Goal: Information Seeking & Learning: Learn about a topic

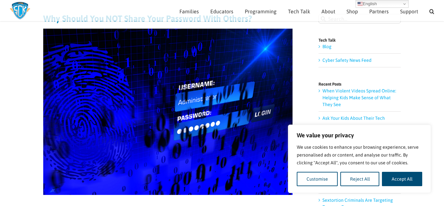
scroll to position [54, 0]
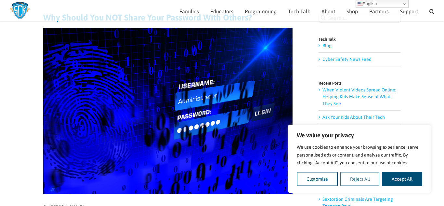
click at [350, 180] on button "Reject All" at bounding box center [359, 179] width 39 height 14
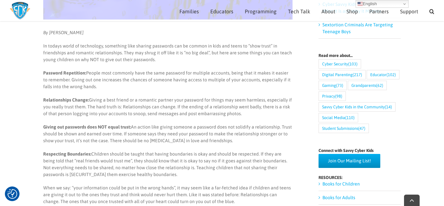
scroll to position [231, 0]
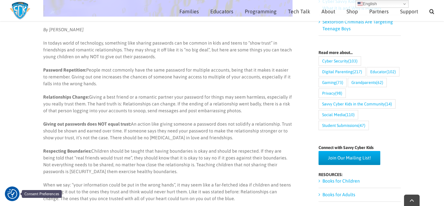
click at [14, 193] on img "Consent Preferences" at bounding box center [12, 194] width 10 height 10
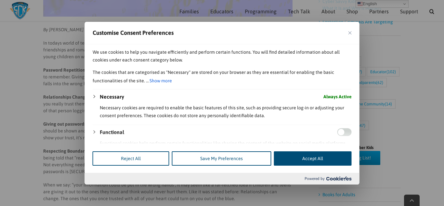
click at [163, 82] on button "Show more" at bounding box center [161, 80] width 24 height 9
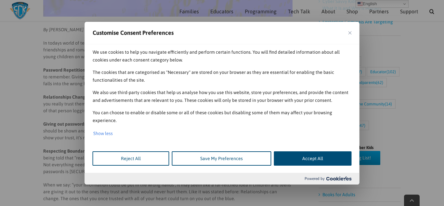
click at [98, 132] on span at bounding box center [222, 137] width 275 height 13
click at [102, 133] on span at bounding box center [222, 137] width 275 height 13
click at [111, 134] on span at bounding box center [222, 137] width 275 height 13
click at [121, 151] on button "Reject All" at bounding box center [131, 158] width 77 height 14
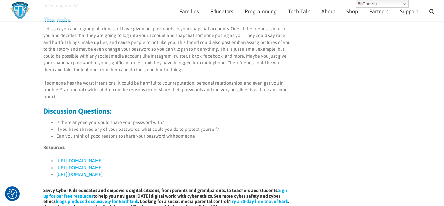
scroll to position [443, 0]
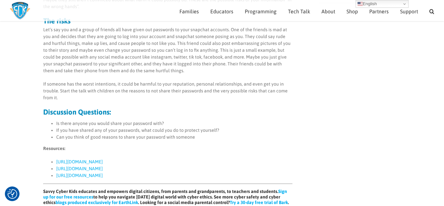
click at [277, 96] on p "If someone has the worst intentions, it could be harmful to your reputation, pe…" at bounding box center [167, 91] width 249 height 20
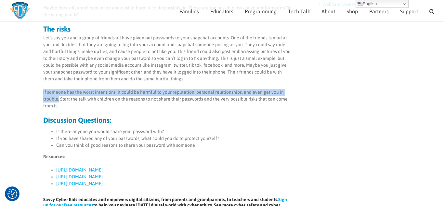
drag, startPoint x: 40, startPoint y: 90, endPoint x: 59, endPoint y: 101, distance: 22.1
click at [59, 101] on main "Why Should You NOT Share Your Password With Others? By [PERSON_NAME] In todays …" at bounding box center [222, 8] width 444 height 789
click at [59, 101] on p "If someone has the worst intentions, it could be harmful to your reputation, pe…" at bounding box center [167, 99] width 249 height 20
drag, startPoint x: 42, startPoint y: 94, endPoint x: 59, endPoint y: 101, distance: 18.5
click at [59, 101] on main "Why Should You NOT Share Your Password With Others? By [PERSON_NAME] In todays …" at bounding box center [222, 8] width 444 height 789
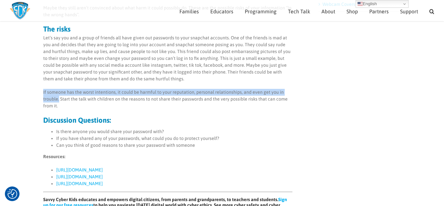
copy p "If someone has the worst intentions, it could be harmful to your reputation, pe…"
click at [235, 56] on p "Let’s say you and a group of friends all have given out passwords to your snapc…" at bounding box center [167, 58] width 249 height 48
